Goal: Transaction & Acquisition: Obtain resource

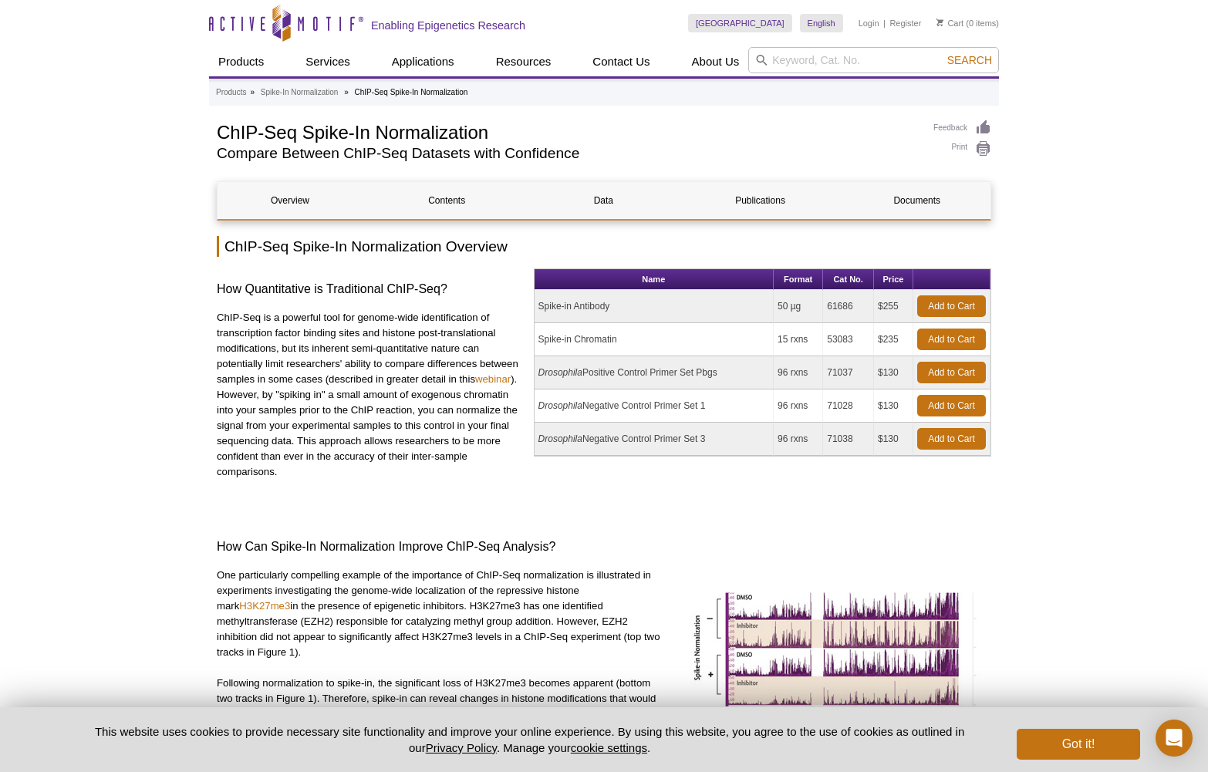
click at [950, 303] on link "Add to Cart" at bounding box center [951, 306] width 69 height 22
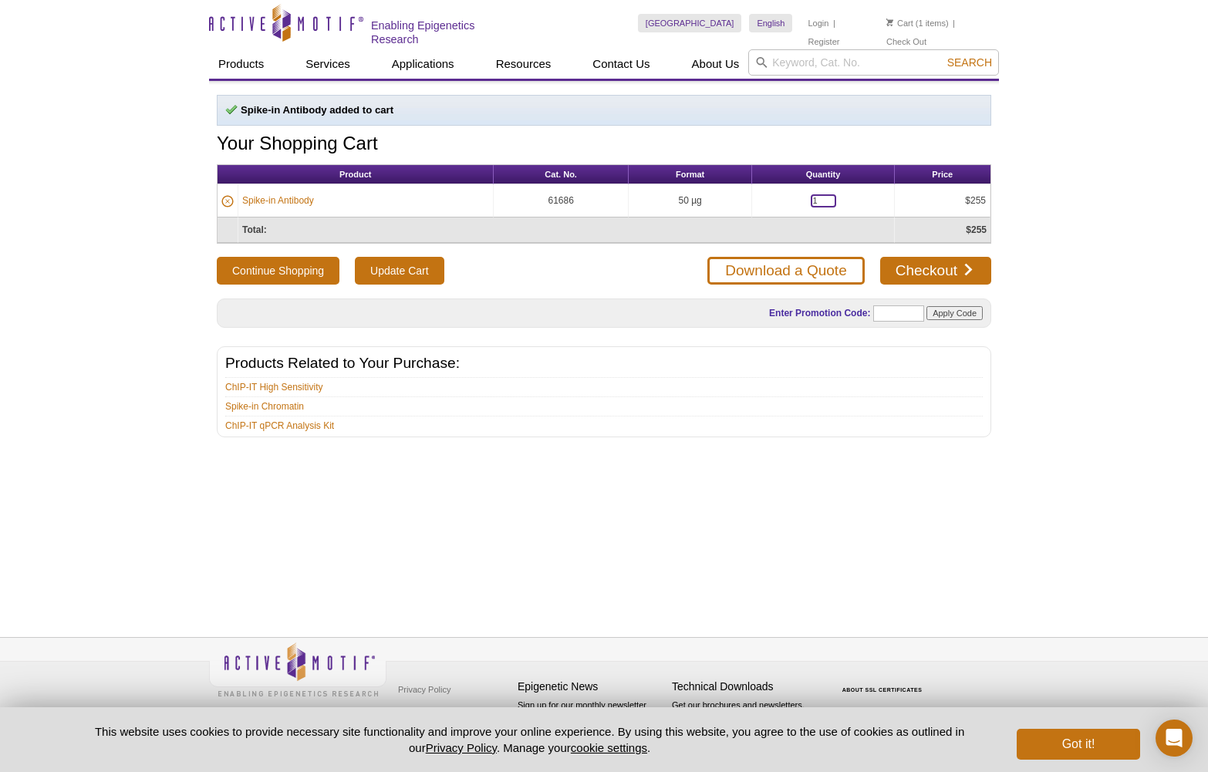
drag, startPoint x: 823, startPoint y: 197, endPoint x: 781, endPoint y: 196, distance: 42.5
click at [781, 196] on td "1" at bounding box center [823, 200] width 142 height 33
type input "2"
click at [711, 197] on td "50 µg" at bounding box center [691, 200] width 124 height 33
click at [467, 261] on div "Continue Shopping Update Cart Download a Quote Checkout" at bounding box center [604, 271] width 774 height 28
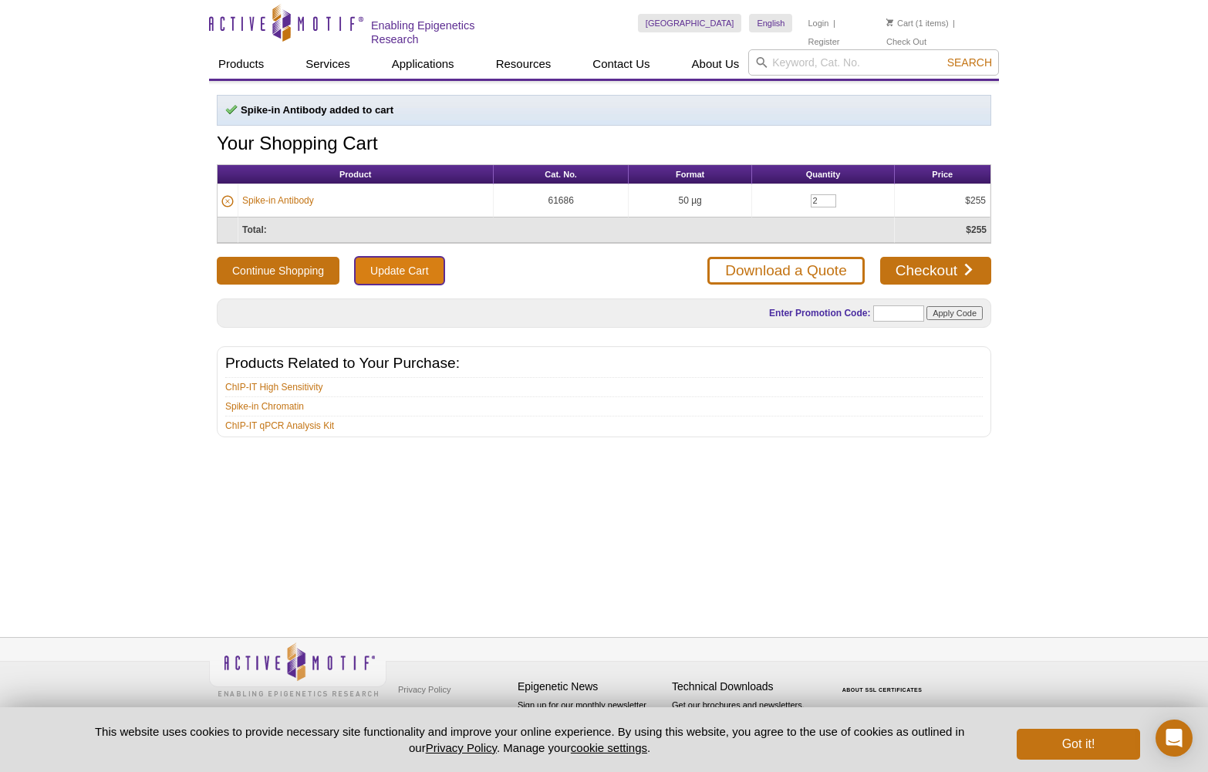
click at [408, 266] on input "Update Cart" at bounding box center [399, 271] width 89 height 28
click at [807, 69] on input "search" at bounding box center [873, 62] width 251 height 26
paste input "53083"
type input "53083"
click at [943, 56] on button "Search" at bounding box center [970, 63] width 54 height 14
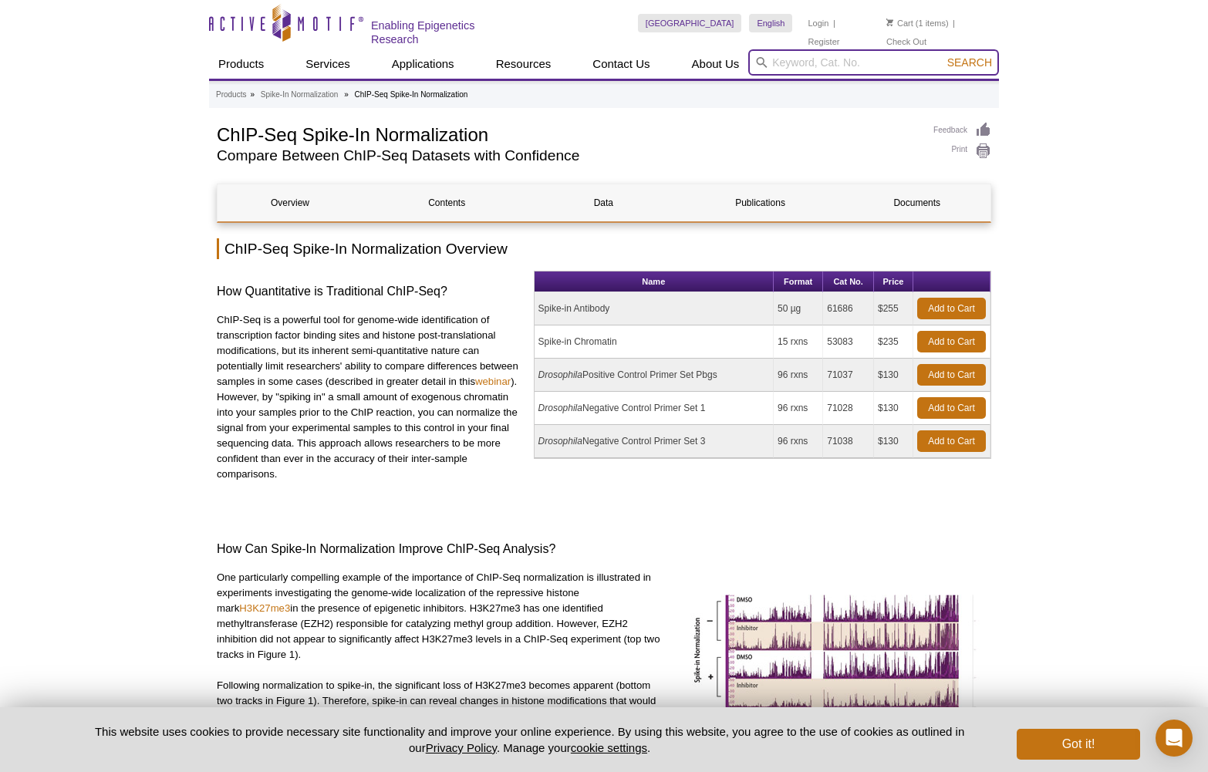
click at [805, 68] on input "search" at bounding box center [873, 62] width 251 height 26
paste input "53083"
click at [943, 56] on button "Search" at bounding box center [970, 63] width 54 height 14
click at [960, 60] on span "Search" at bounding box center [969, 62] width 45 height 12
click at [821, 64] on input "53083" at bounding box center [873, 62] width 251 height 26
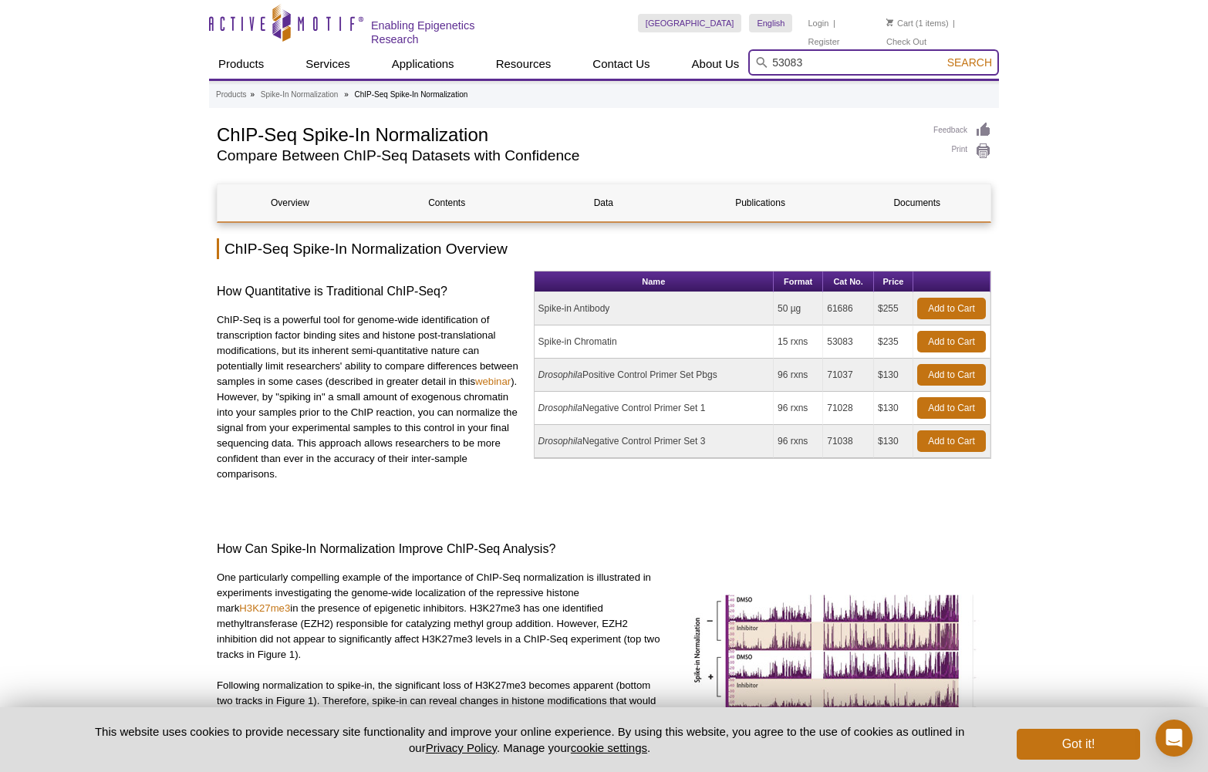
click at [943, 56] on button "Search" at bounding box center [970, 63] width 54 height 14
type input "53083"
click at [951, 65] on span "Search" at bounding box center [969, 62] width 45 height 12
click at [934, 342] on link "Add to Cart" at bounding box center [951, 342] width 69 height 22
click at [909, 27] on link "Cart" at bounding box center [899, 23] width 27 height 11
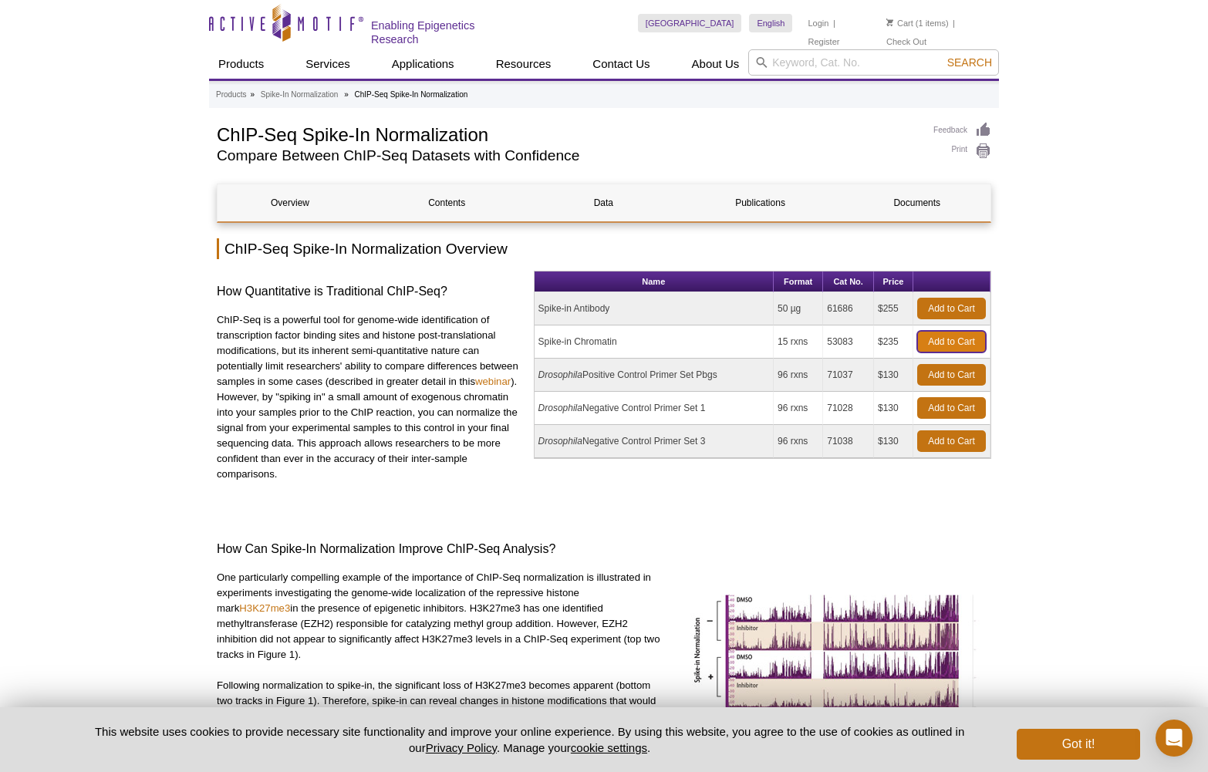
click at [936, 339] on link "Add to Cart" at bounding box center [951, 342] width 69 height 22
click at [911, 17] on li "Cart (1 items)" at bounding box center [917, 23] width 62 height 19
click at [905, 20] on link "Cart" at bounding box center [899, 23] width 27 height 11
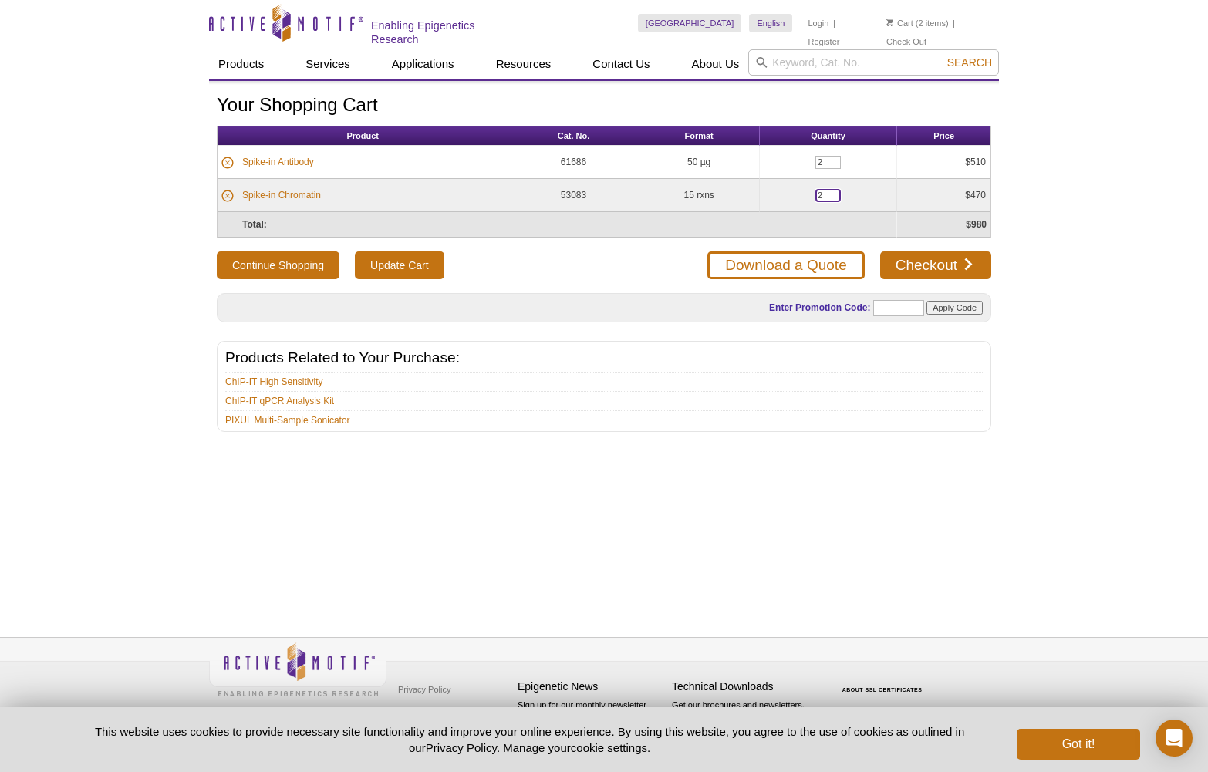
drag, startPoint x: 816, startPoint y: 191, endPoint x: 743, endPoint y: 182, distance: 73.9
click at [743, 182] on tr "Spike-in Chromatin 53083 15 rxns 2 $470" at bounding box center [604, 195] width 773 height 33
type input "5"
click at [396, 265] on input "Update Cart" at bounding box center [399, 265] width 89 height 28
click at [965, 258] on link "Checkout" at bounding box center [935, 265] width 111 height 28
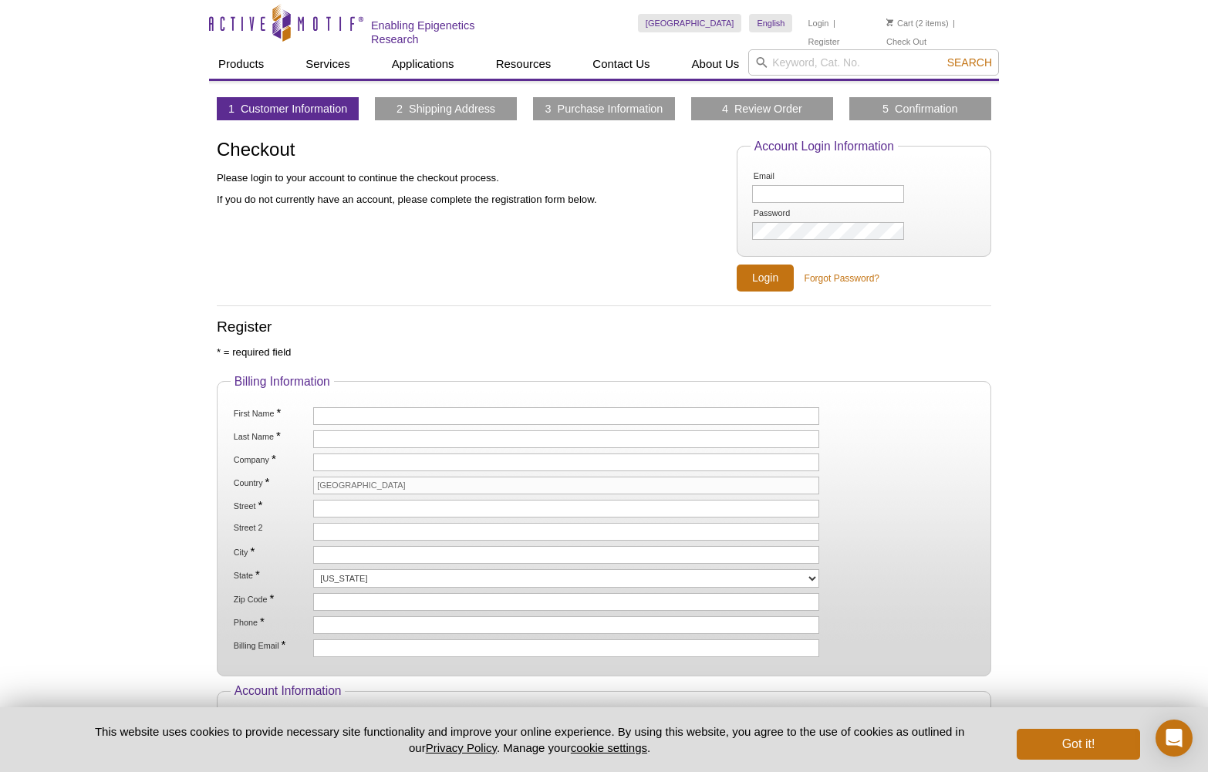
click at [787, 202] on ol "Email Password" at bounding box center [864, 206] width 227 height 72
click at [790, 197] on input "Email" at bounding box center [828, 194] width 152 height 18
type input "[EMAIL_ADDRESS][DOMAIN_NAME]"
click at [737, 265] on input "Login" at bounding box center [765, 278] width 57 height 27
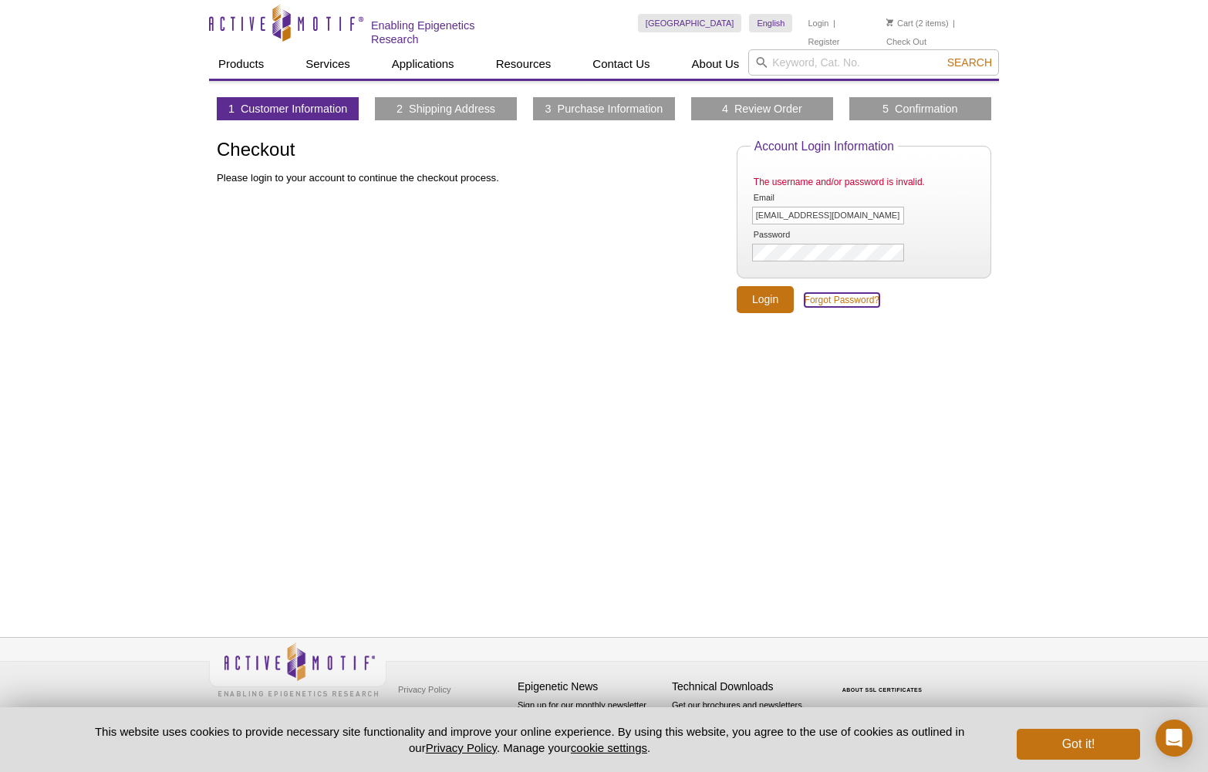
click at [841, 298] on link "Forgot Password?" at bounding box center [842, 300] width 75 height 14
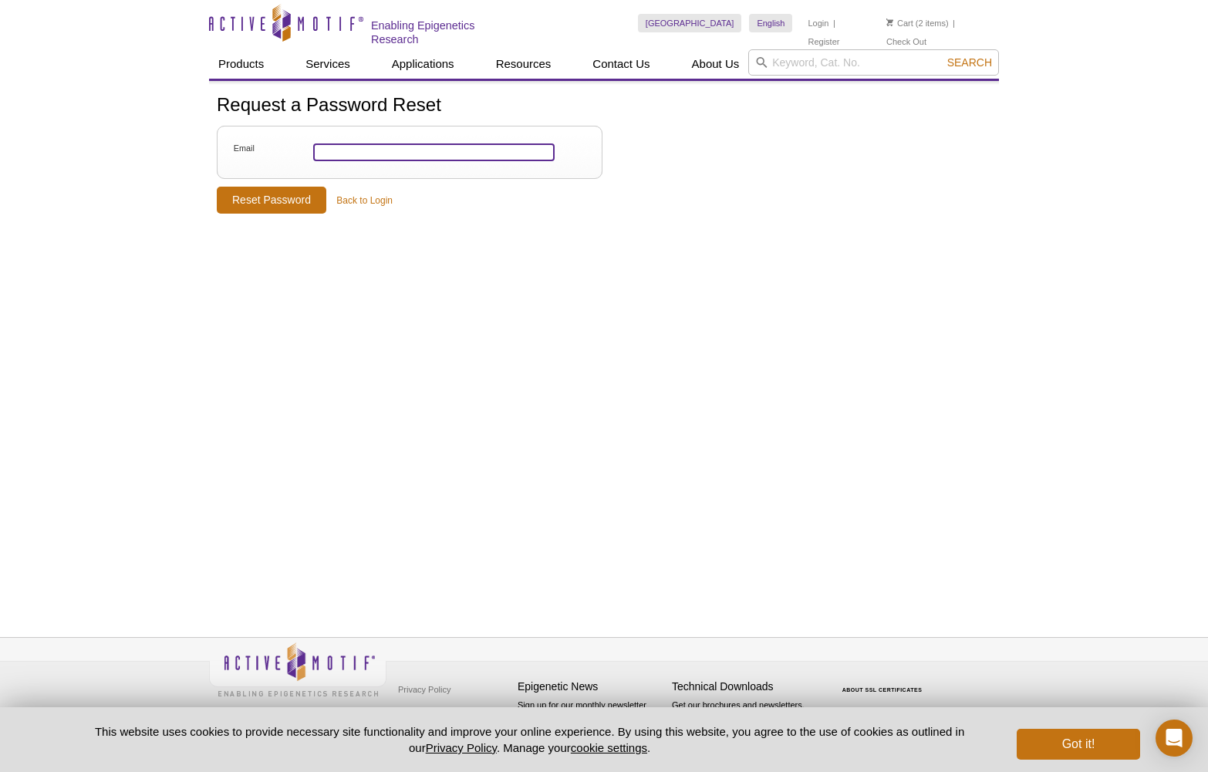
click at [382, 156] on input "Email" at bounding box center [433, 152] width 241 height 18
type input "[EMAIL_ADDRESS][DOMAIN_NAME]"
click at [277, 196] on input "Reset Password" at bounding box center [272, 200] width 110 height 27
click at [268, 210] on input "Reset Password" at bounding box center [272, 200] width 110 height 27
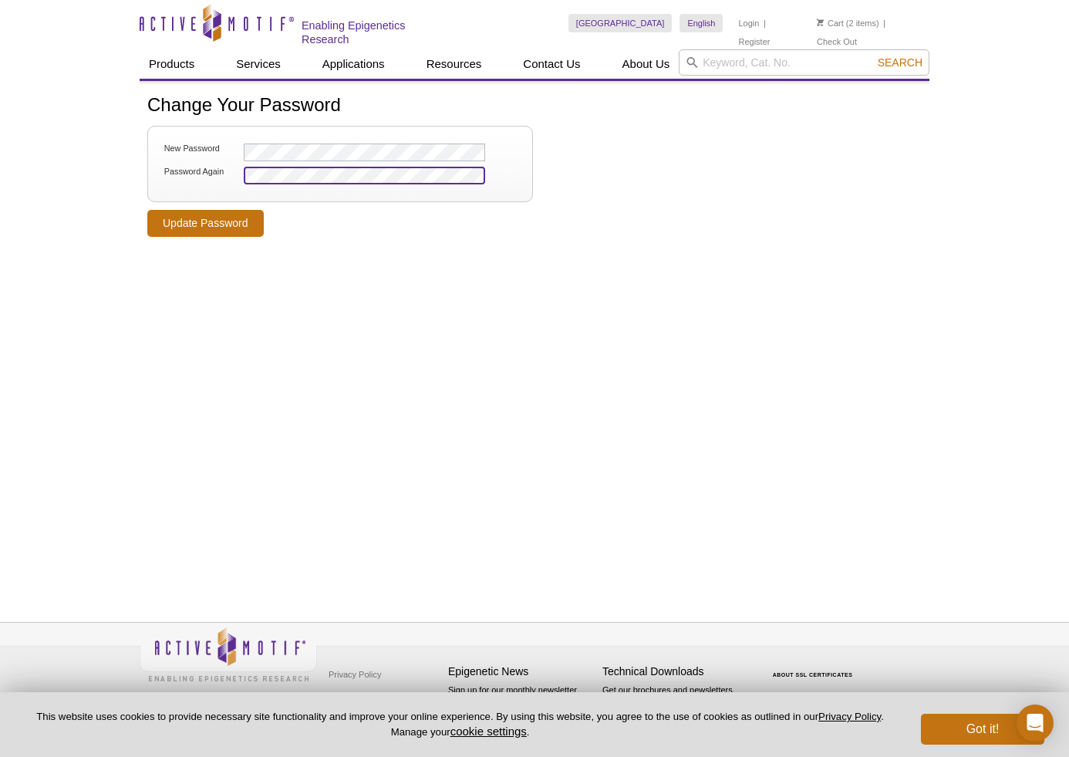
click at [147, 210] on input "Update Password" at bounding box center [205, 223] width 116 height 27
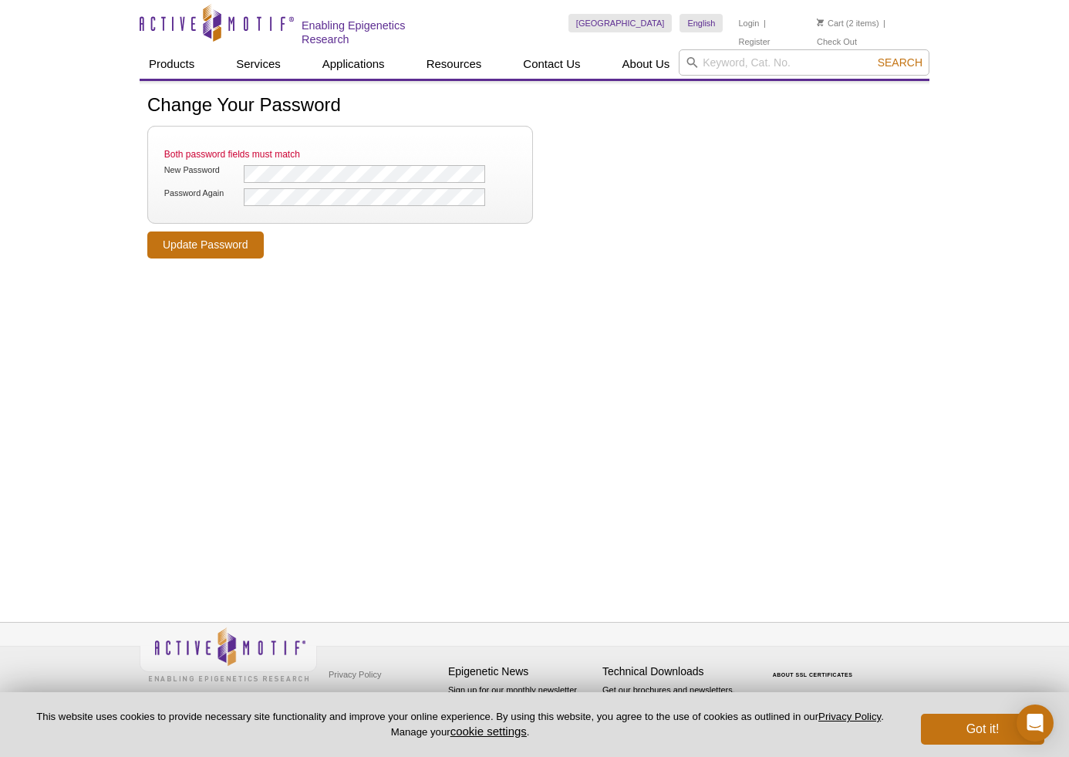
click at [311, 184] on ul "Both password fields must match New Password Password Again" at bounding box center [340, 175] width 358 height 66
click at [147, 231] on input "Update Password" at bounding box center [205, 244] width 116 height 27
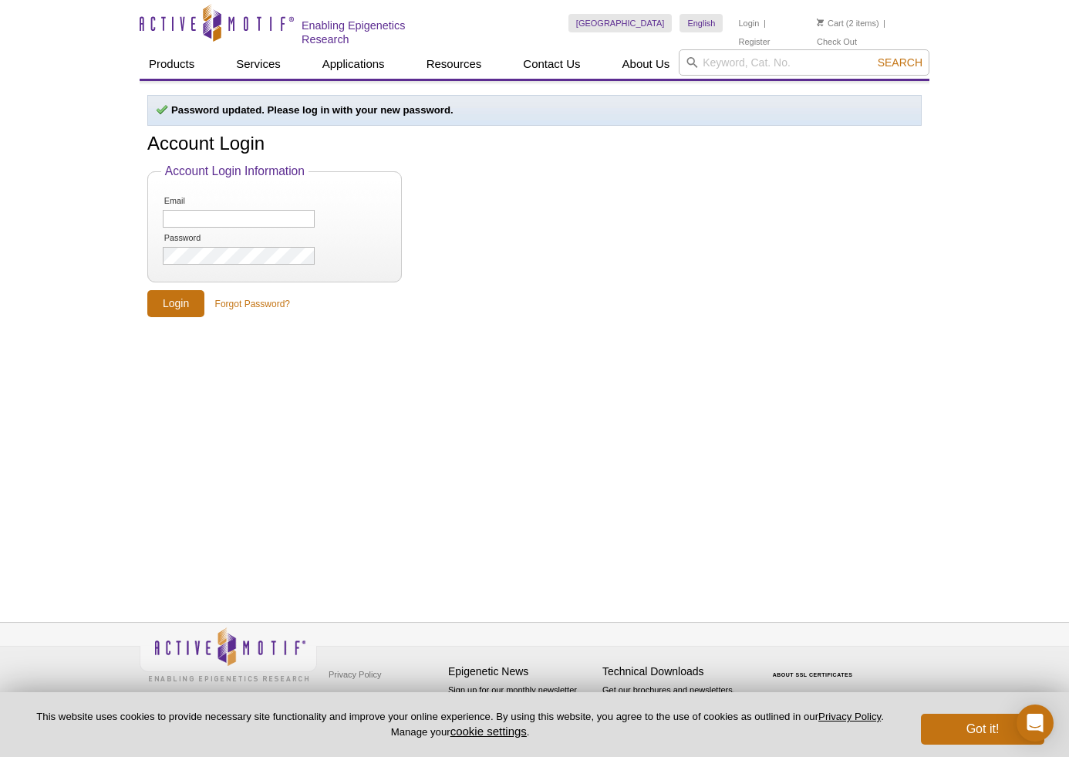
drag, startPoint x: 211, startPoint y: 201, endPoint x: 203, endPoint y: 217, distance: 17.2
click at [211, 201] on label "Email" at bounding box center [202, 201] width 79 height 10
click at [211, 210] on input "Email" at bounding box center [239, 219] width 152 height 18
click at [203, 217] on input "Email" at bounding box center [239, 219] width 152 height 18
type input "[EMAIL_ADDRESS][DOMAIN_NAME]"
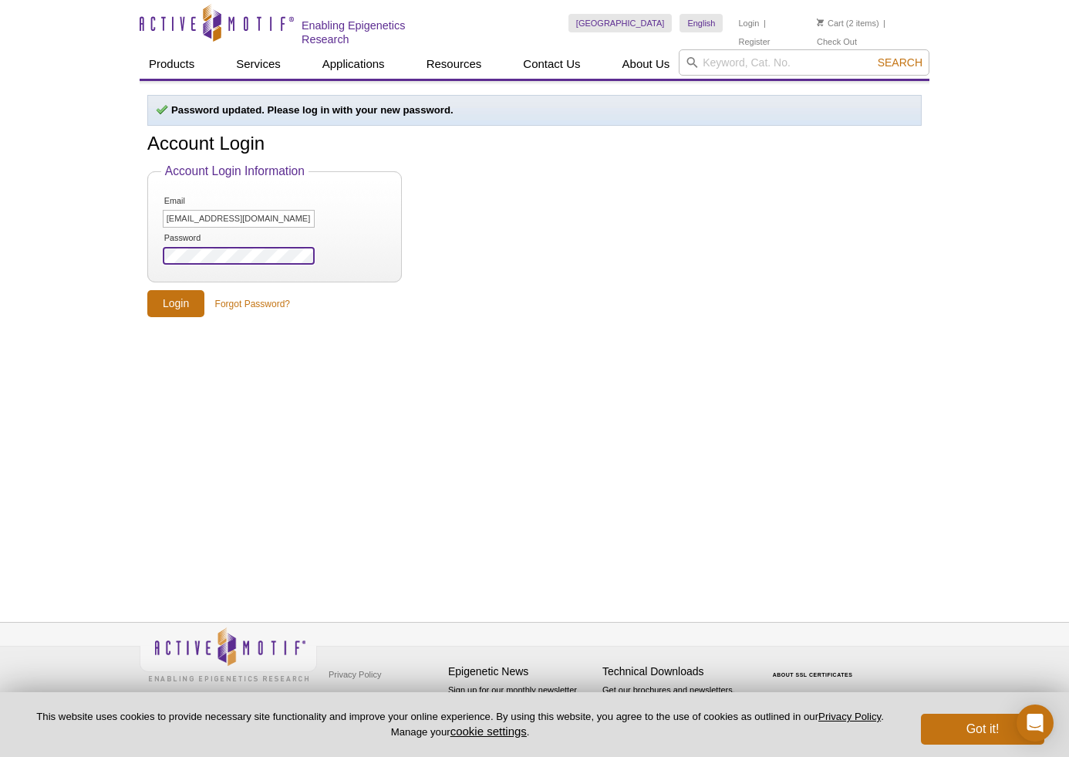
click at [147, 290] on input "Login" at bounding box center [175, 303] width 57 height 27
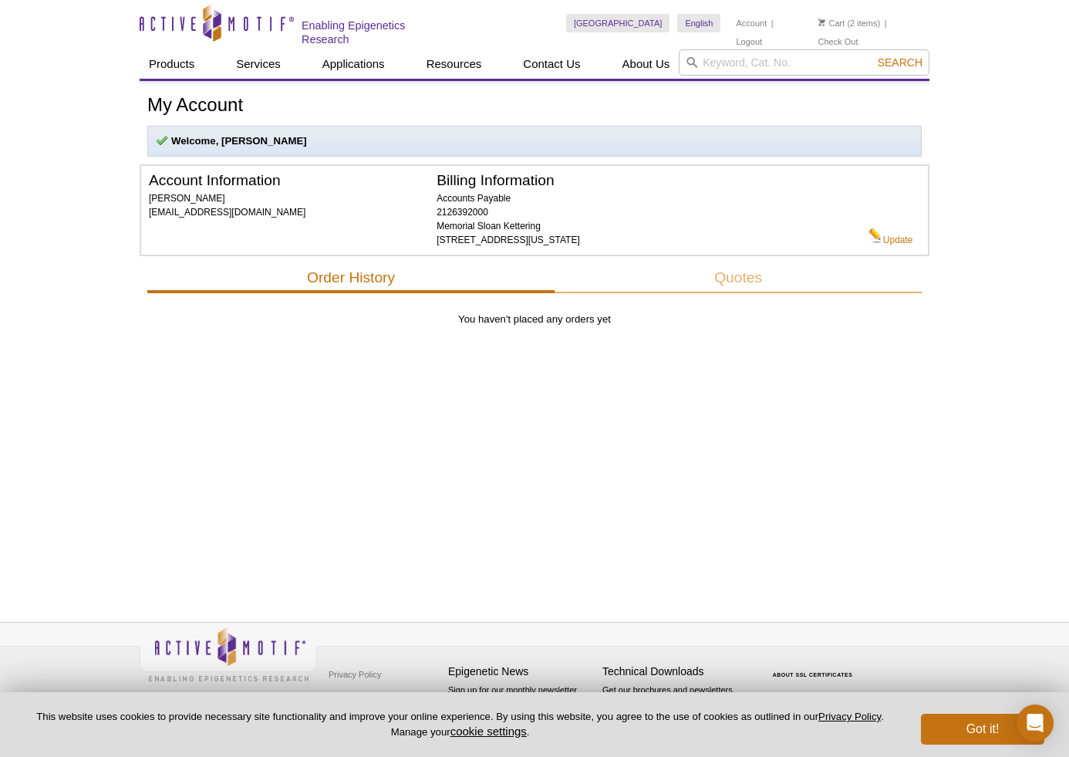
click at [849, 22] on li "Cart (2 items)" at bounding box center [849, 23] width 62 height 19
click at [832, 20] on link "Cart" at bounding box center [831, 23] width 27 height 11
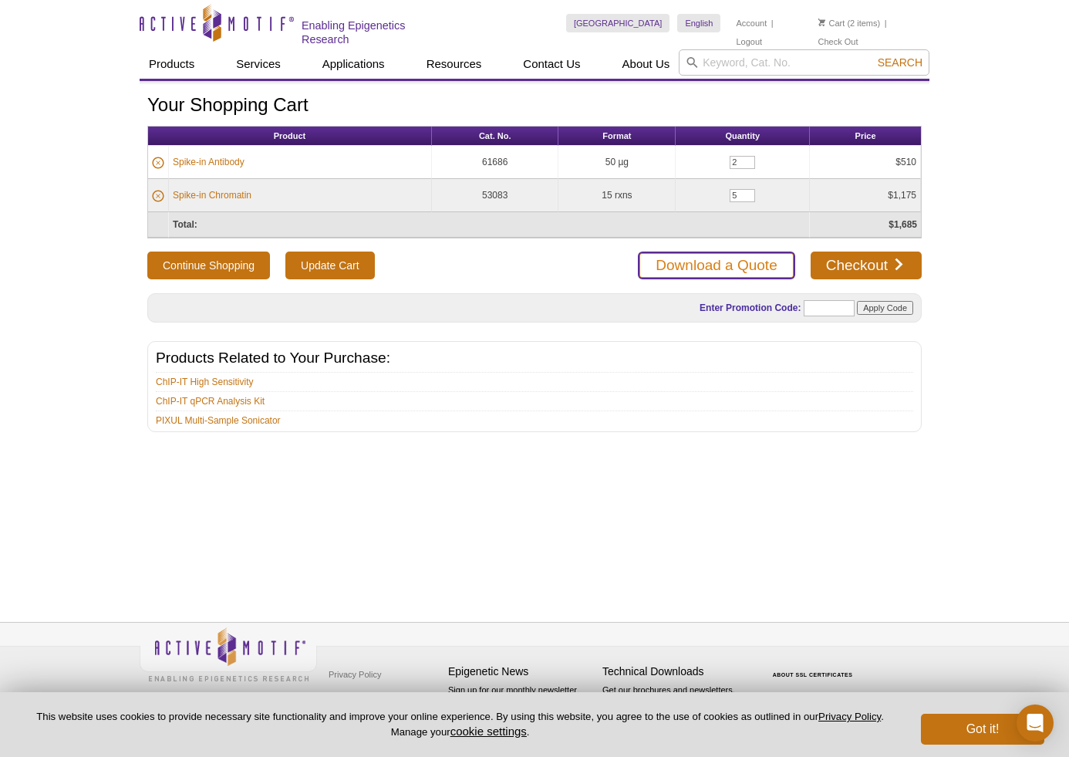
click at [742, 265] on link "Download a Quote" at bounding box center [716, 265] width 157 height 28
click at [733, 265] on link "Download a Quote" at bounding box center [716, 265] width 157 height 28
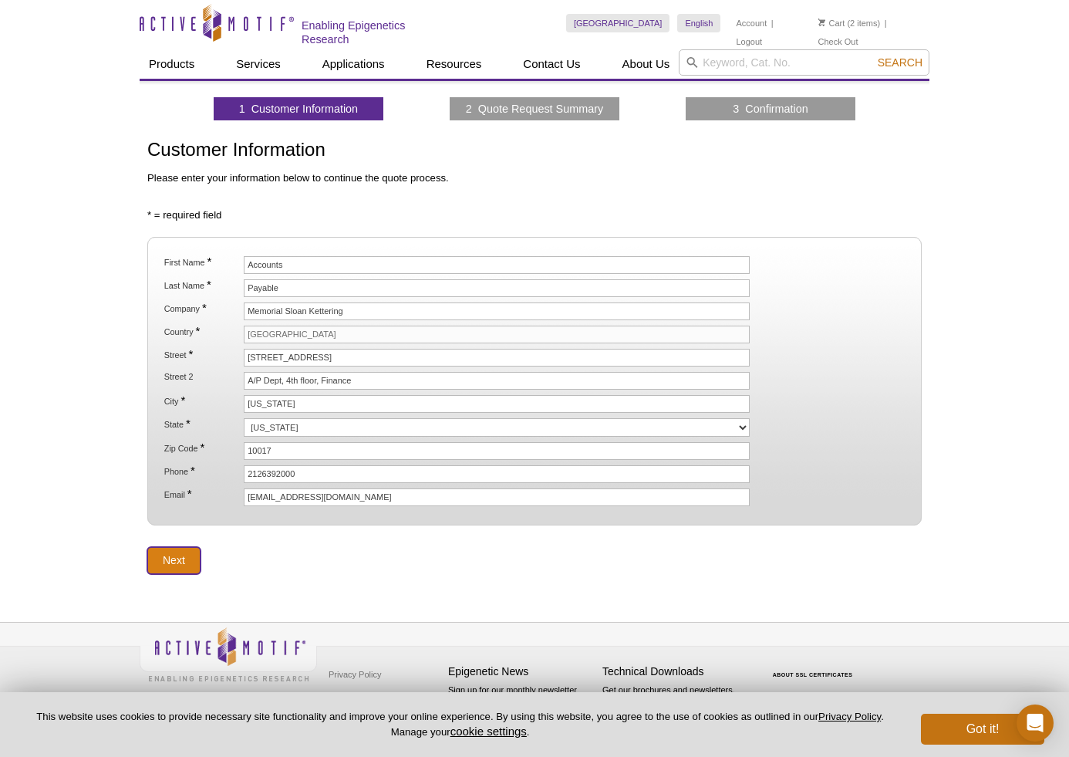
click at [174, 561] on input "Next" at bounding box center [173, 560] width 53 height 27
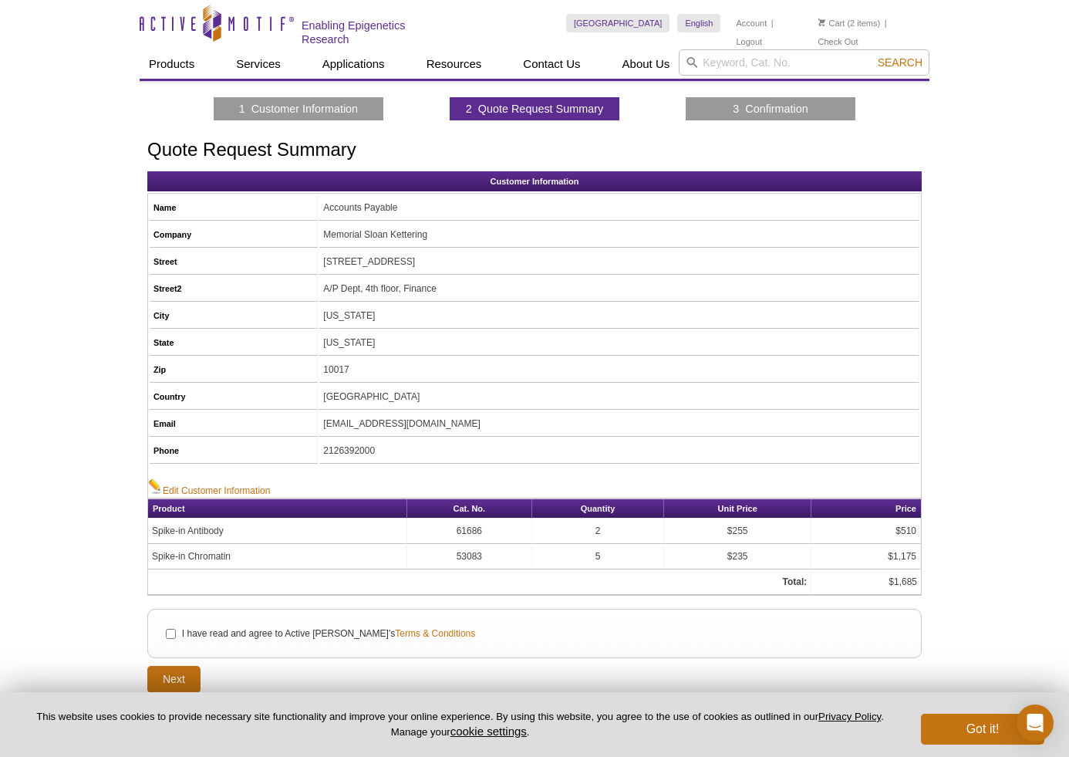
scroll to position [103, 0]
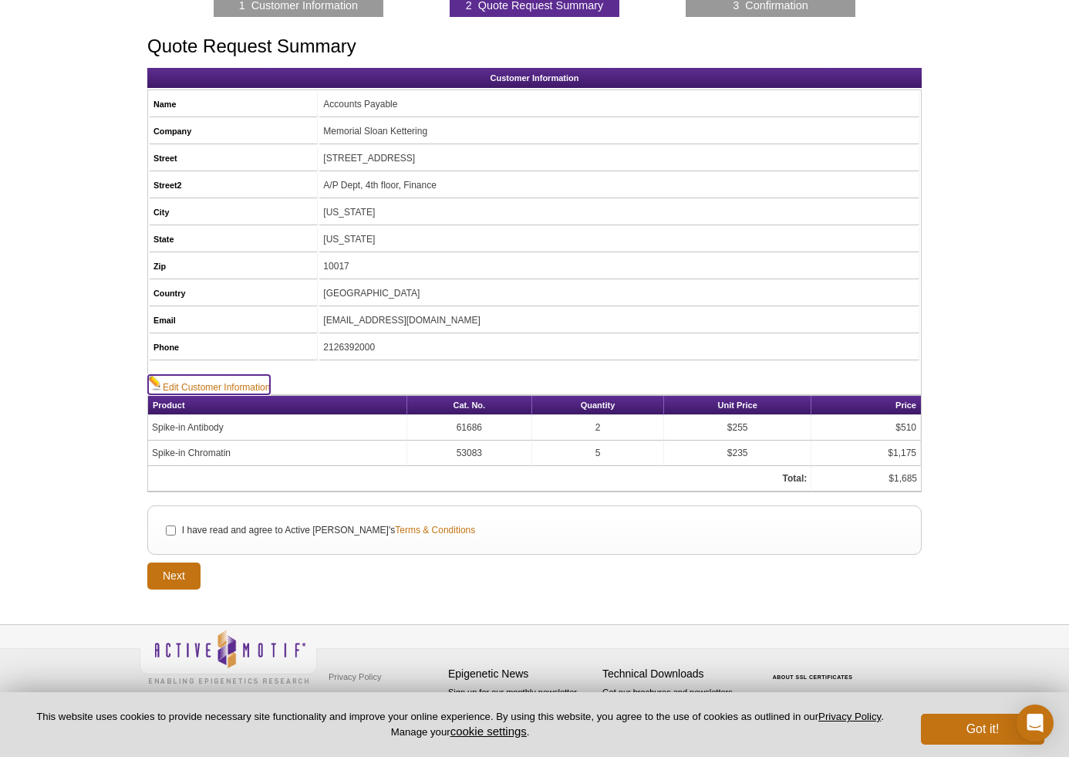
click at [204, 383] on link "Edit Customer Information" at bounding box center [209, 384] width 122 height 19
click at [162, 384] on img at bounding box center [155, 382] width 15 height 15
click at [153, 378] on img at bounding box center [155, 382] width 15 height 15
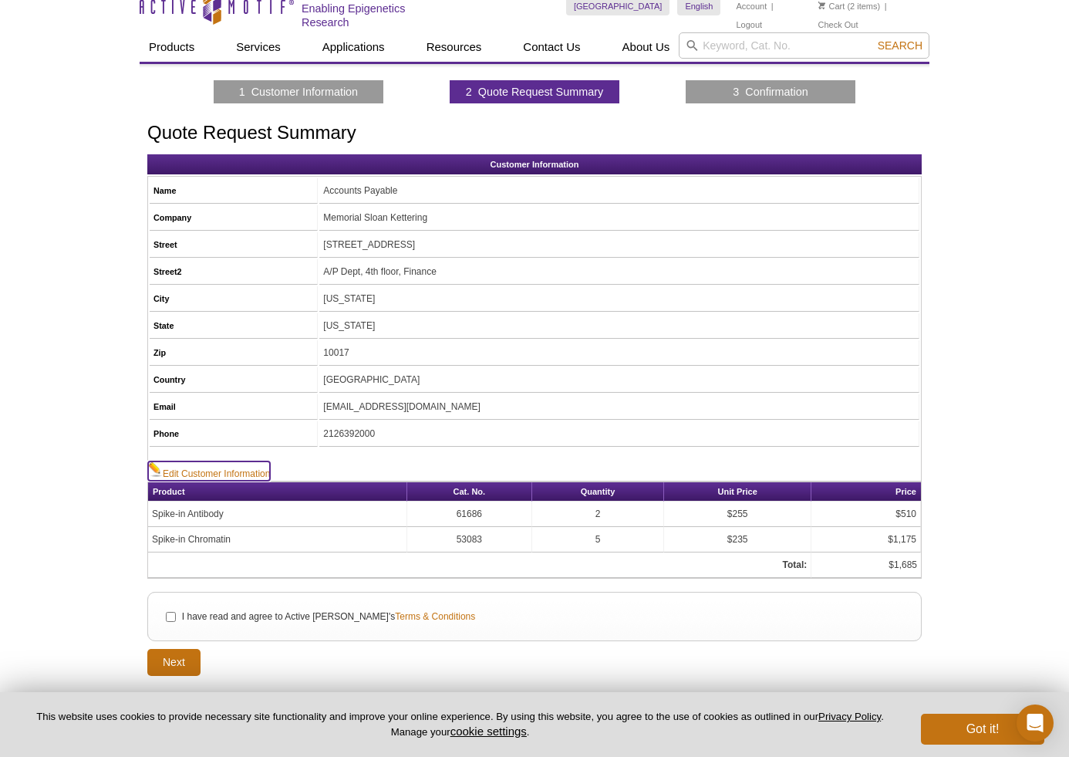
scroll to position [0, 0]
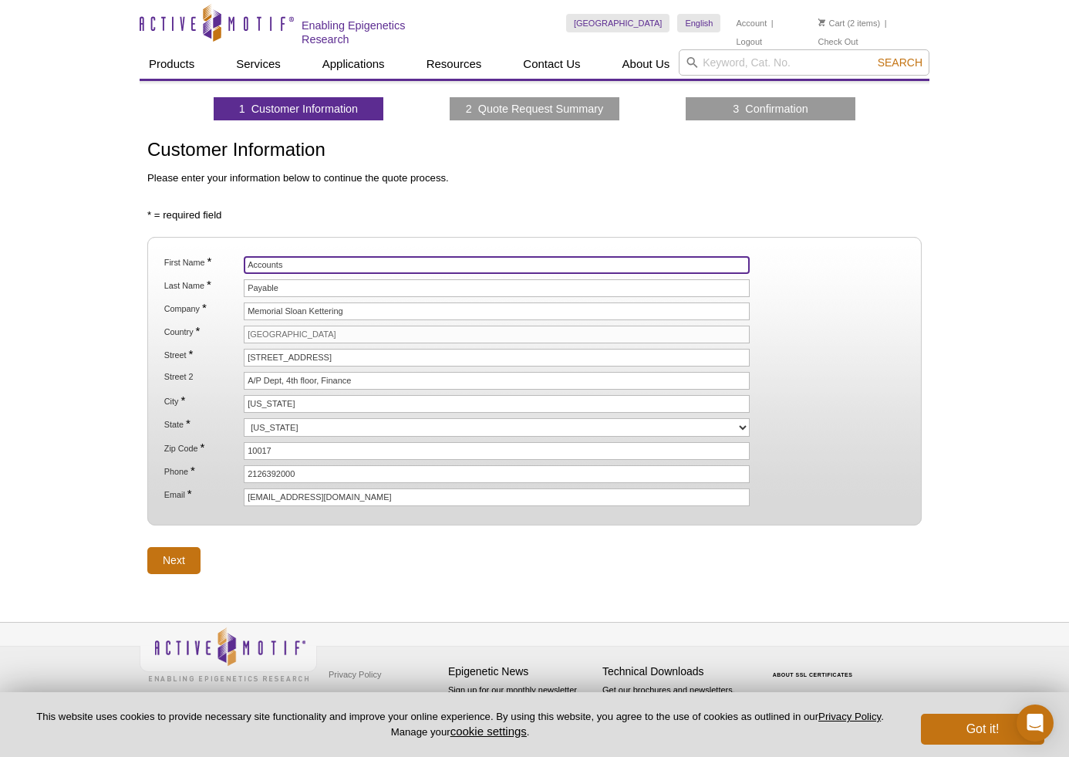
drag, startPoint x: 290, startPoint y: 260, endPoint x: 323, endPoint y: 264, distance: 33.4
click at [292, 260] on input "Accounts" at bounding box center [497, 265] width 506 height 18
drag, startPoint x: 328, startPoint y: 265, endPoint x: 147, endPoint y: 241, distance: 182.0
click at [147, 241] on fieldset "First Name * Accounts Last Name * Payable Company * Memorial Sloan Kettering Co…" at bounding box center [534, 381] width 774 height 288
type input "Lydia"
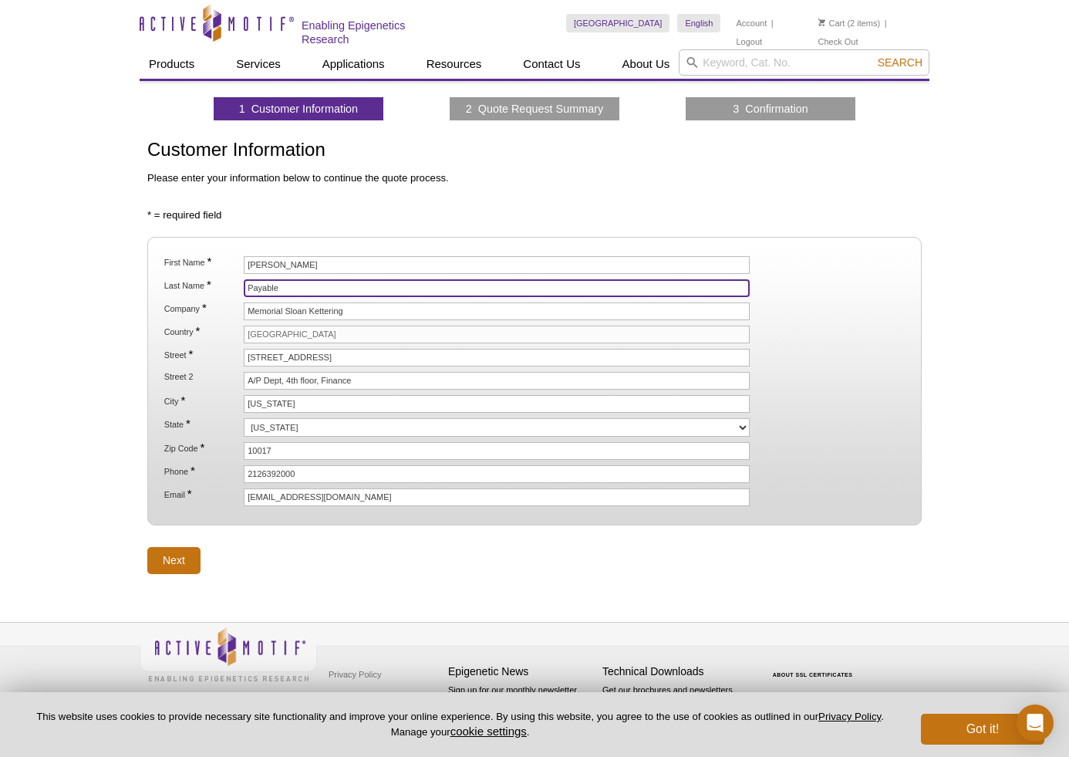
click at [316, 289] on input "Payable" at bounding box center [497, 288] width 506 height 18
drag, startPoint x: 153, startPoint y: 282, endPoint x: 133, endPoint y: 282, distance: 20.8
click at [139, 282] on div "Active Motif Logo Enabling Epigenetics Research 2 Search Skip to content Active…" at bounding box center [534, 378] width 1069 height 757
type input "Finley LAB"
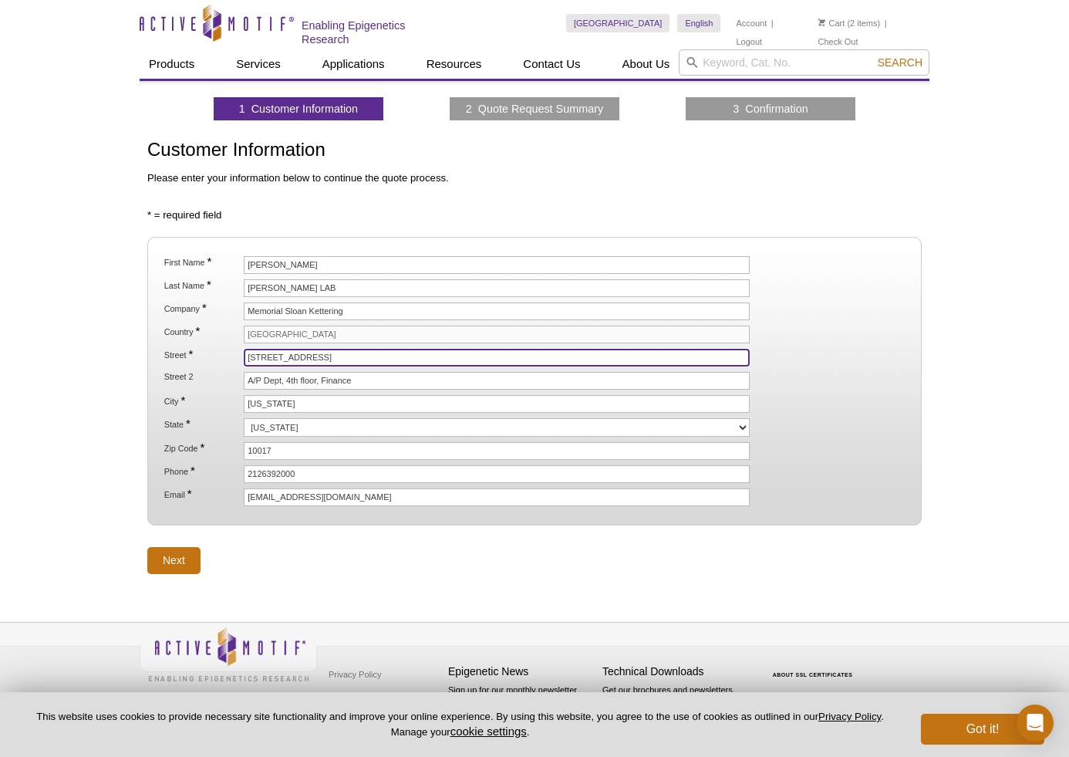
click at [135, 344] on div "Active Motif Logo Enabling Epigenetics Research 2 Search Skip to content Active…" at bounding box center [534, 378] width 1069 height 757
type input "[STREET_ADDRESS]"
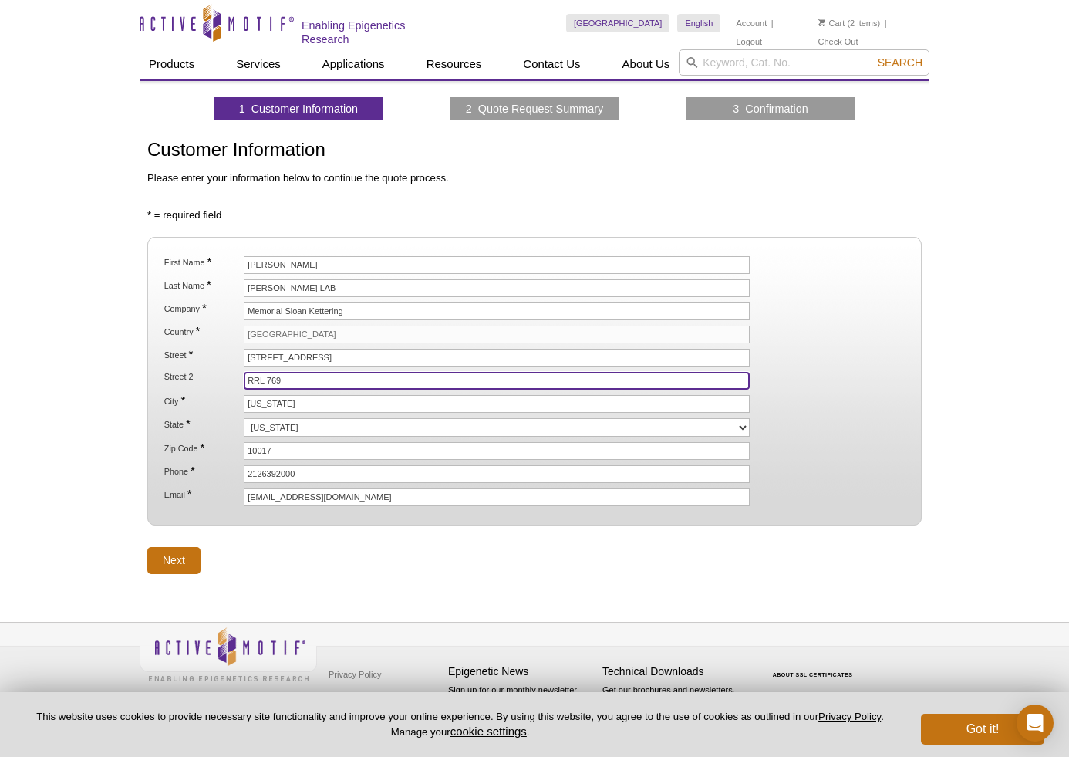
type input "RRL 769"
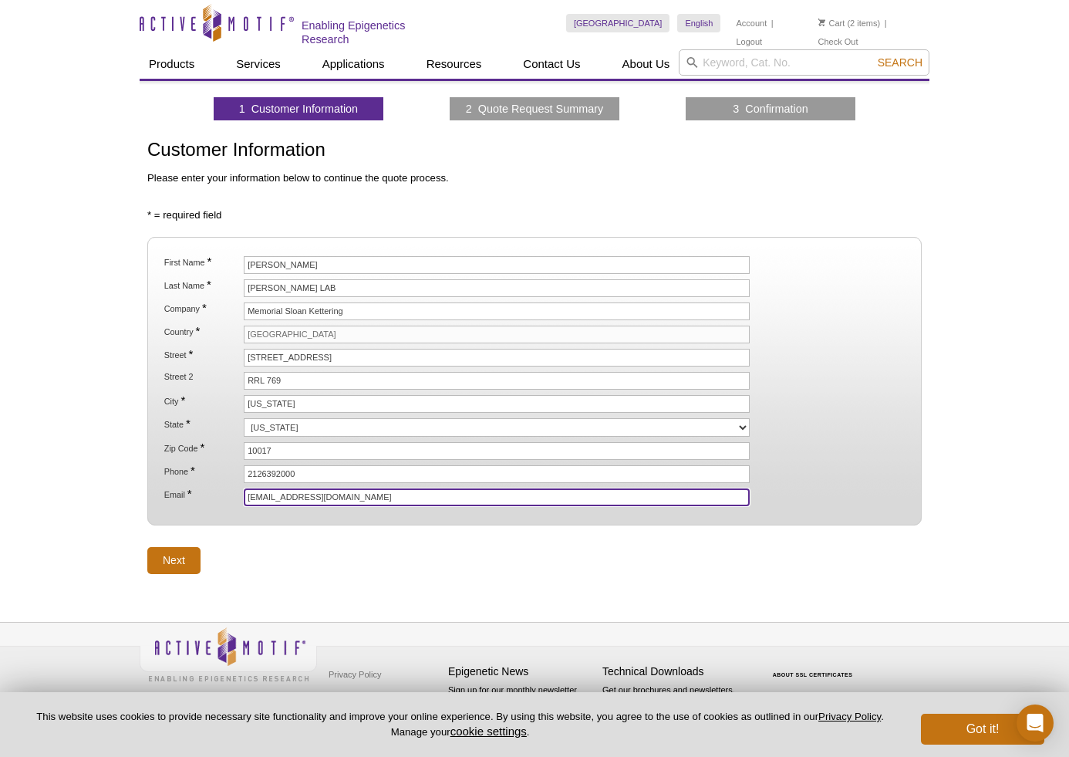
drag, startPoint x: 359, startPoint y: 501, endPoint x: 239, endPoint y: 447, distance: 130.9
click at [174, 476] on ol "First Name * Lydia Last Name * Finley LAB Company * Memorial Sloan Kettering Co…" at bounding box center [534, 381] width 747 height 250
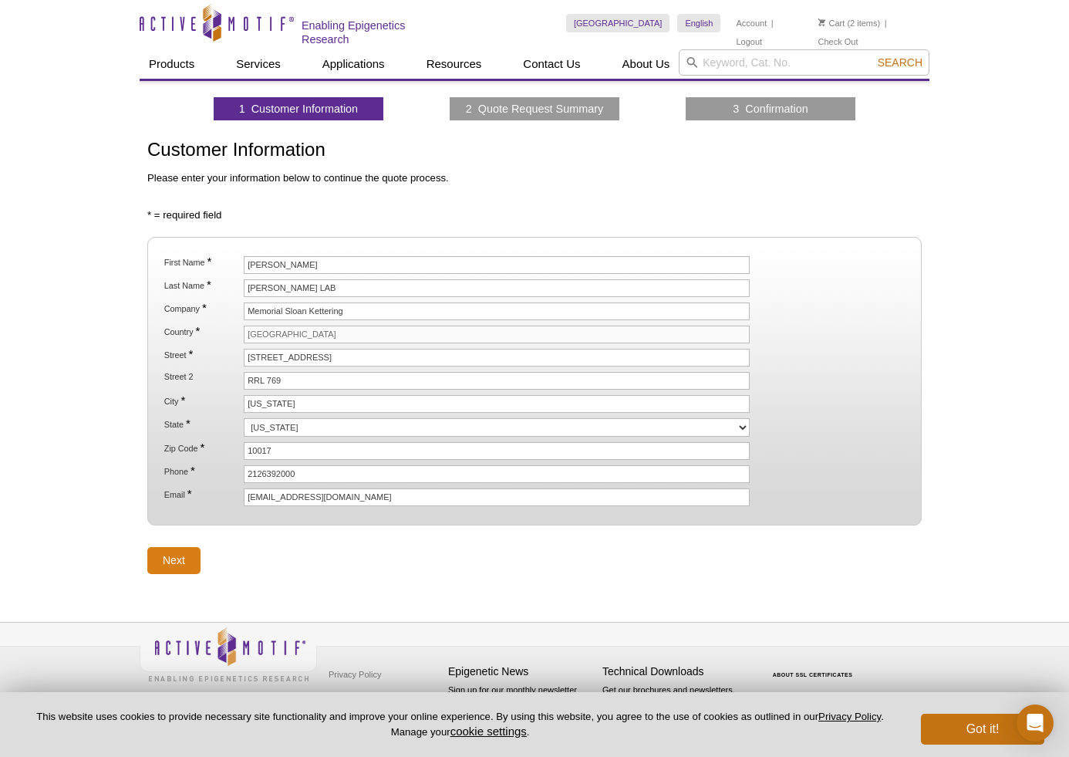
drag, startPoint x: 179, startPoint y: 541, endPoint x: 175, endPoint y: 555, distance: 14.4
click at [179, 541] on form "First Name * Lydia Last Name * Finley LAB Company * Memorial Sloan Kettering Co…" at bounding box center [534, 405] width 774 height 337
click at [175, 557] on input "Next" at bounding box center [173, 560] width 53 height 27
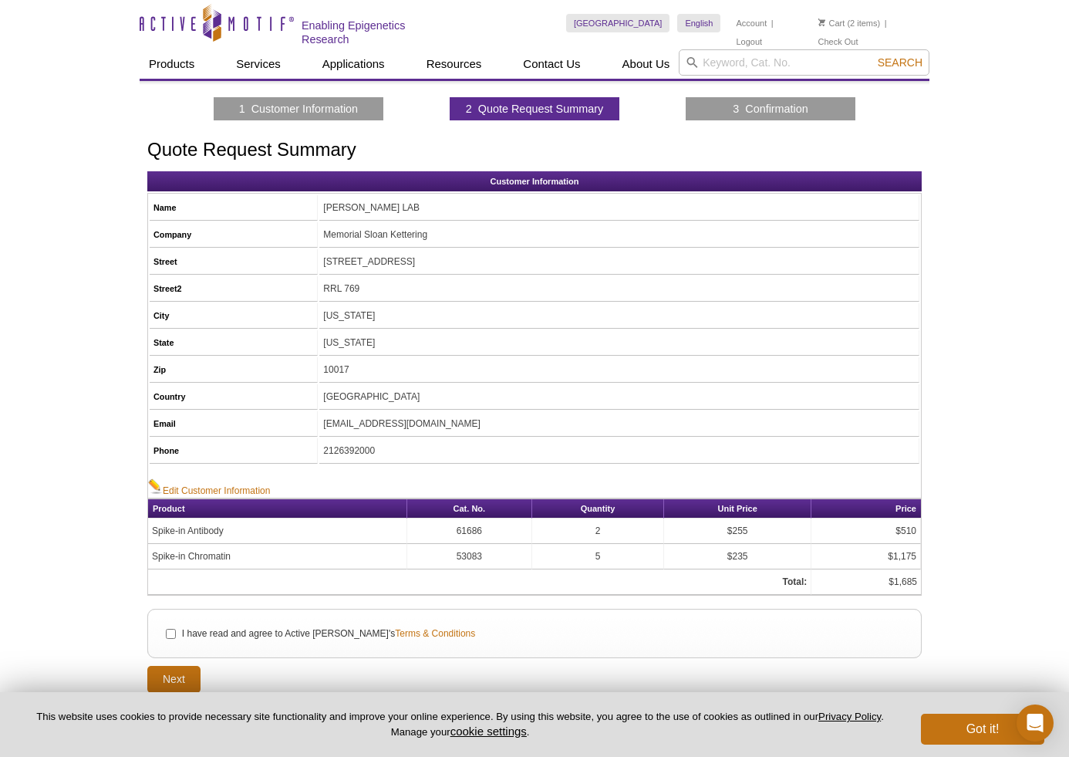
click at [164, 632] on li "I have read and agree to Active [PERSON_NAME]'s Terms & Conditions" at bounding box center [534, 633] width 747 height 17
click at [170, 633] on input "I have read and agree to Active [PERSON_NAME]'s Terms & Conditions" at bounding box center [171, 634] width 10 height 10
checkbox input "true"
click at [180, 666] on input "Next" at bounding box center [173, 679] width 53 height 27
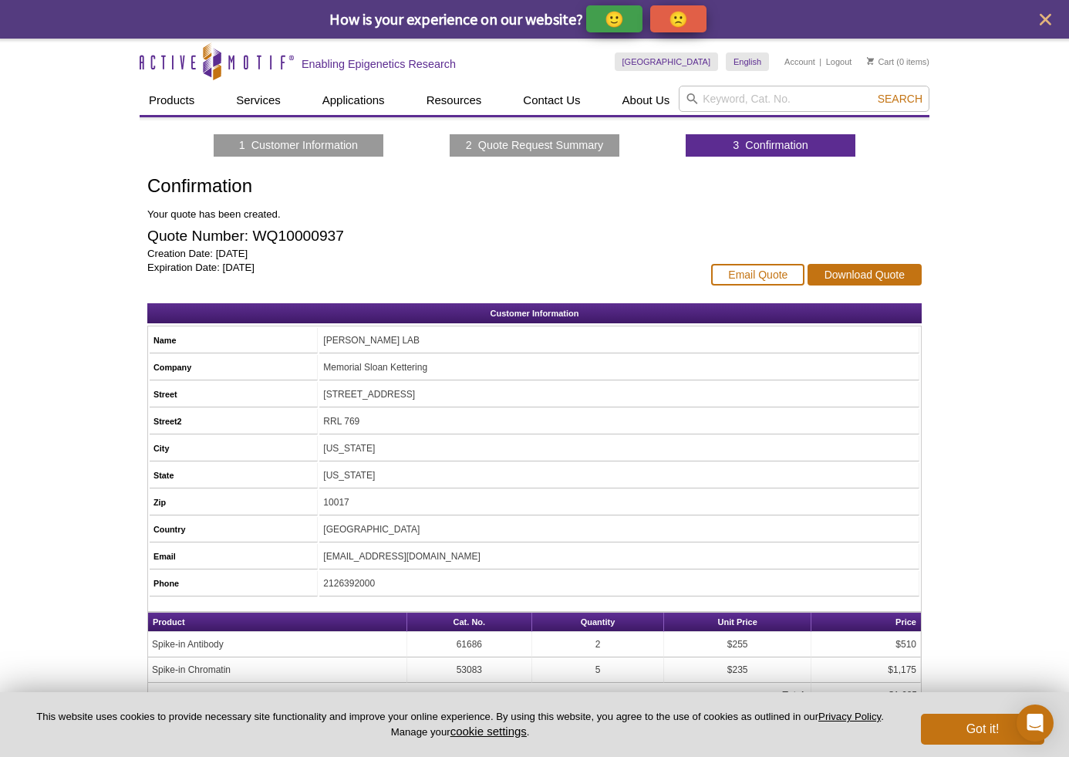
scroll to position [134, 0]
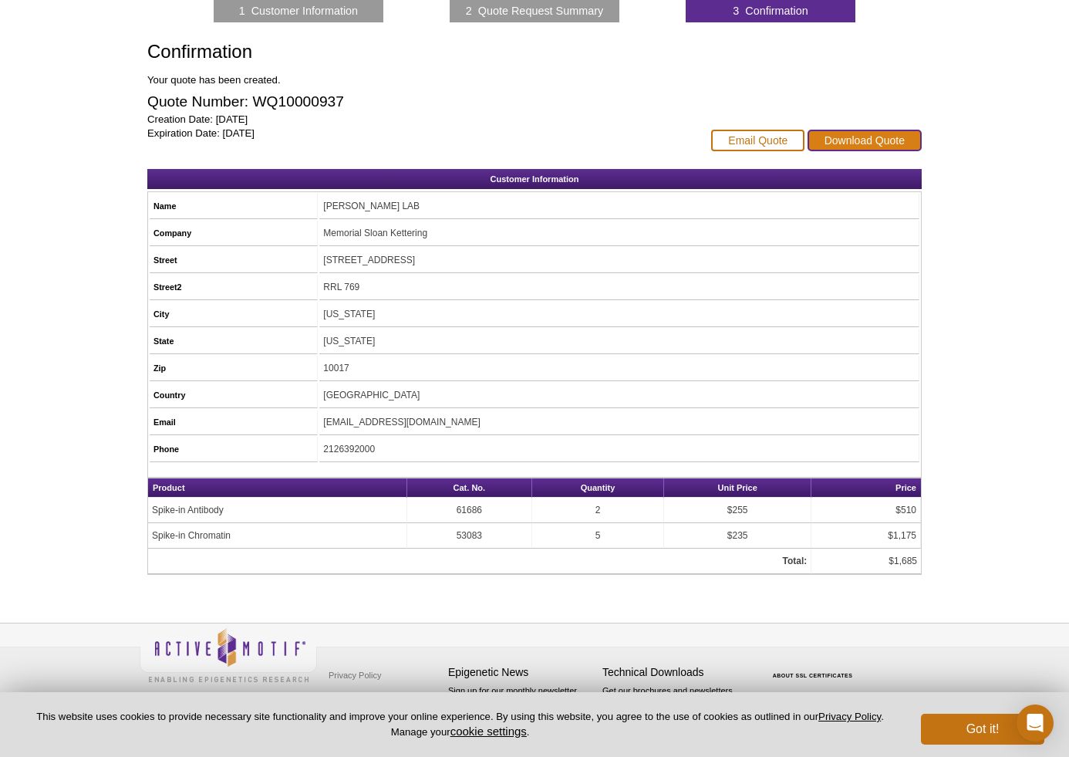
click at [899, 144] on link "Download Quote" at bounding box center [865, 141] width 114 height 22
